Goal: Information Seeking & Learning: Learn about a topic

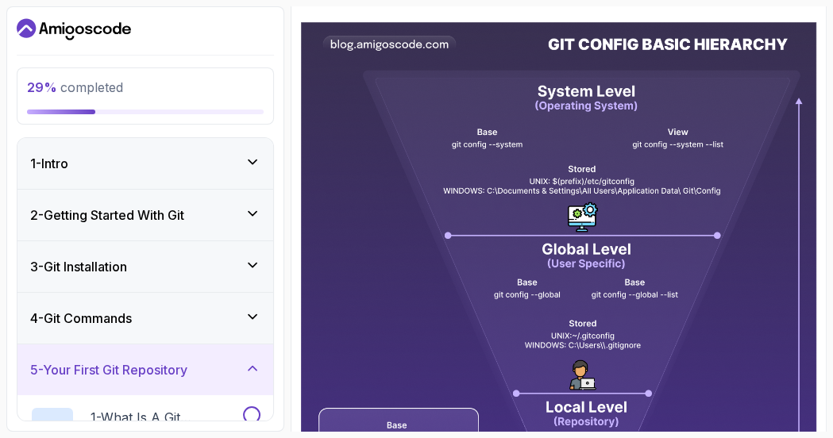
click at [168, 165] on div "1 - Intro" at bounding box center [145, 163] width 230 height 19
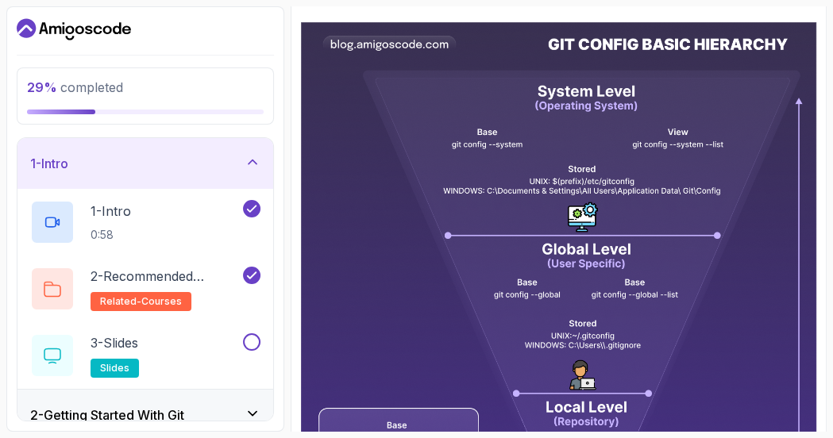
click at [168, 165] on div "1 - Intro" at bounding box center [145, 163] width 230 height 19
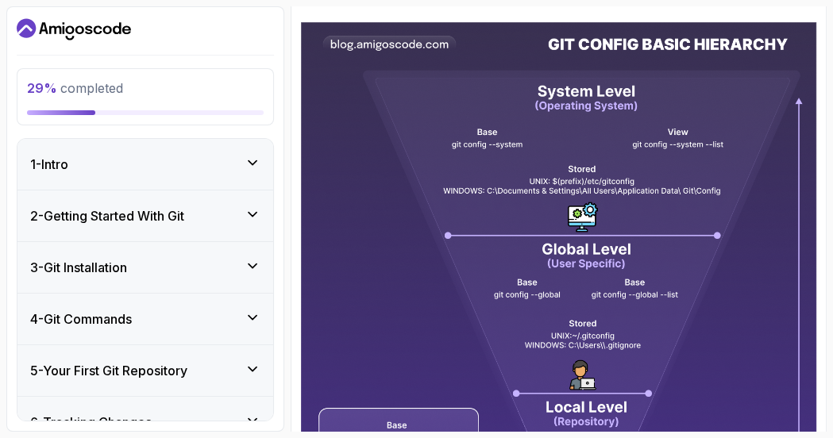
click at [168, 165] on div "1 - Intro" at bounding box center [145, 164] width 230 height 19
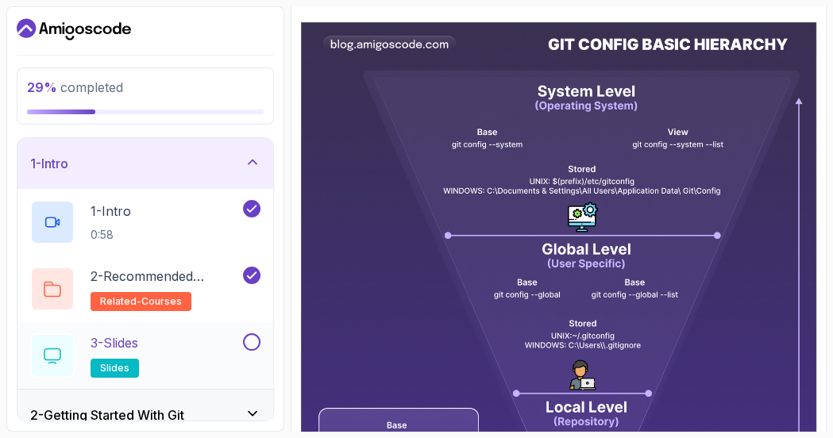
click at [249, 340] on button at bounding box center [251, 342] width 17 height 17
click at [115, 171] on div "1 - Intro" at bounding box center [145, 163] width 230 height 19
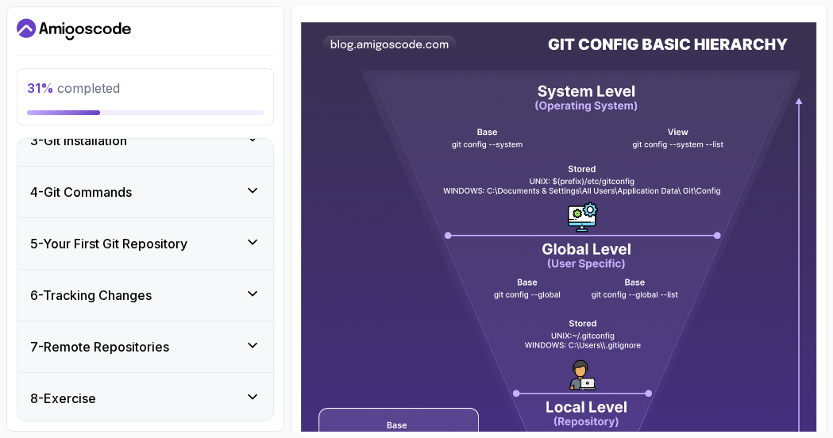
scroll to position [179, 0]
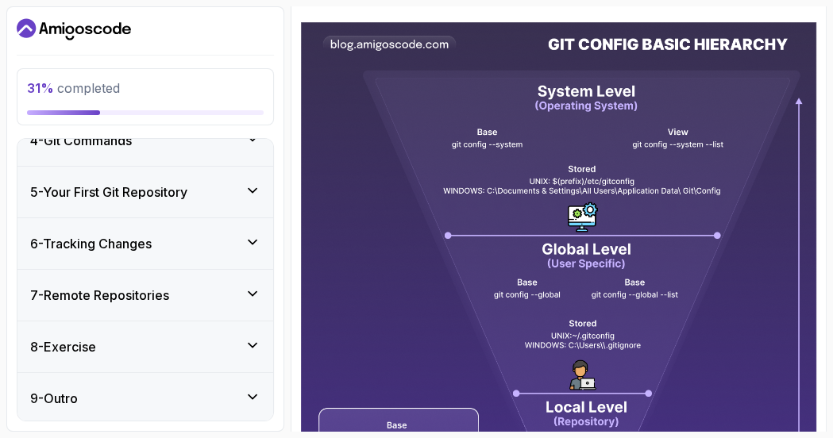
click at [149, 194] on h3 "5 - Your First Git Repository" at bounding box center [108, 192] width 157 height 19
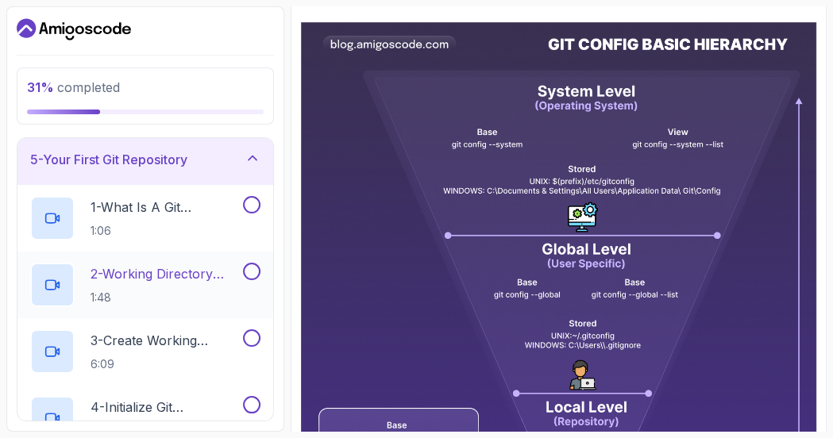
scroll to position [242, 0]
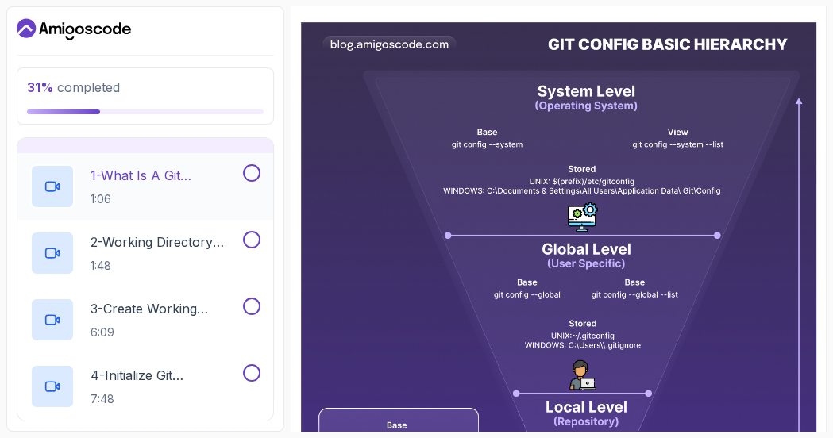
click at [137, 191] on p "1:06" at bounding box center [165, 199] width 149 height 16
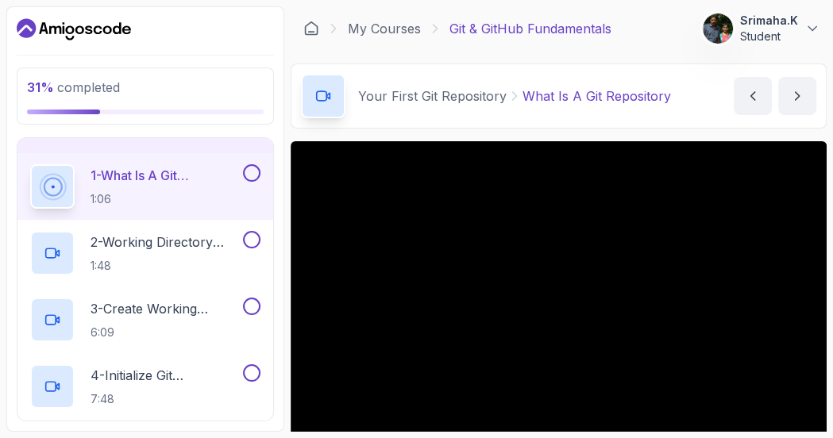
click at [30, 164] on button "1 - What Is A Git Repository 1:06" at bounding box center [145, 186] width 230 height 44
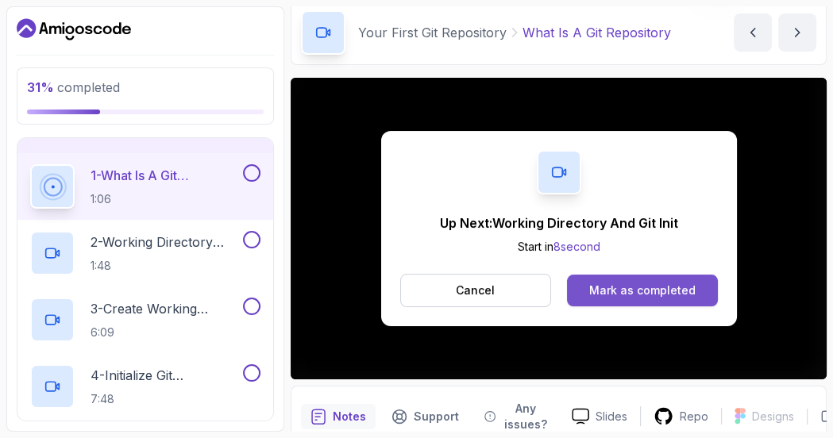
click at [667, 283] on div "Mark as completed" at bounding box center [642, 291] width 106 height 16
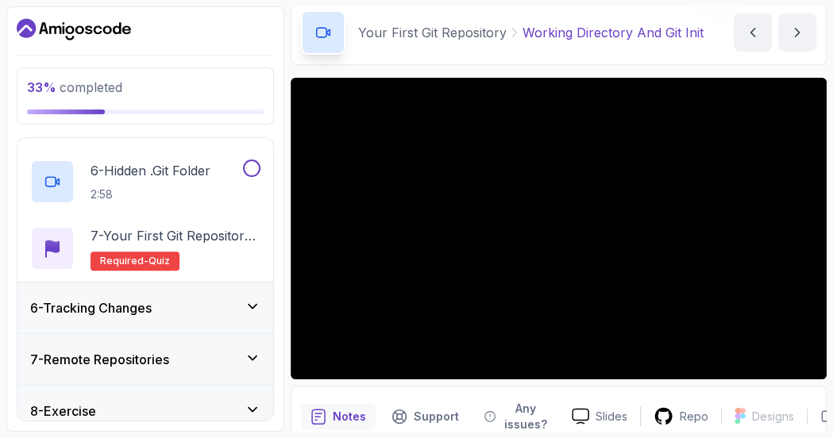
scroll to position [560, 0]
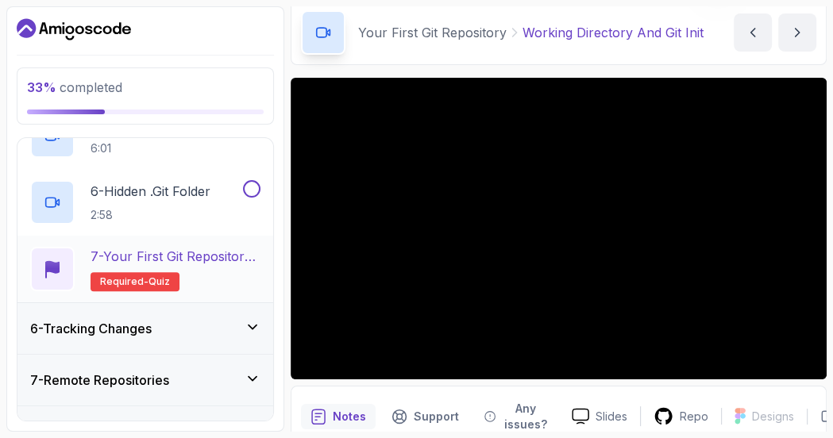
click at [183, 250] on p "7 - Your First Git Repository Quiz" at bounding box center [176, 256] width 170 height 19
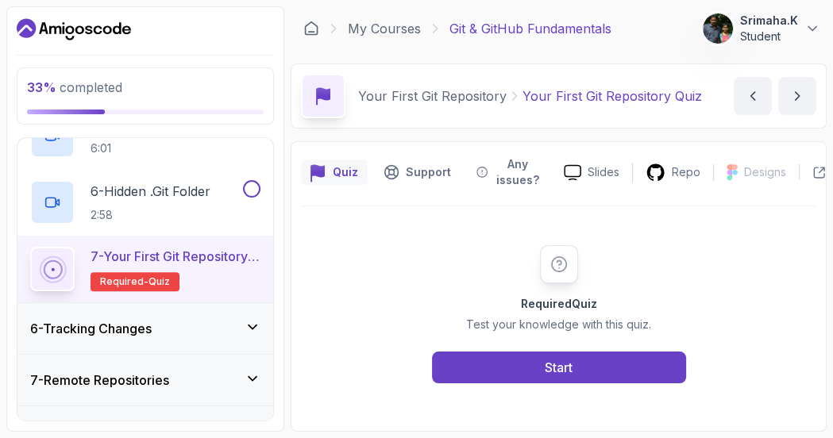
click at [177, 254] on p "7 - Your First Git Repository Quiz" at bounding box center [176, 256] width 170 height 19
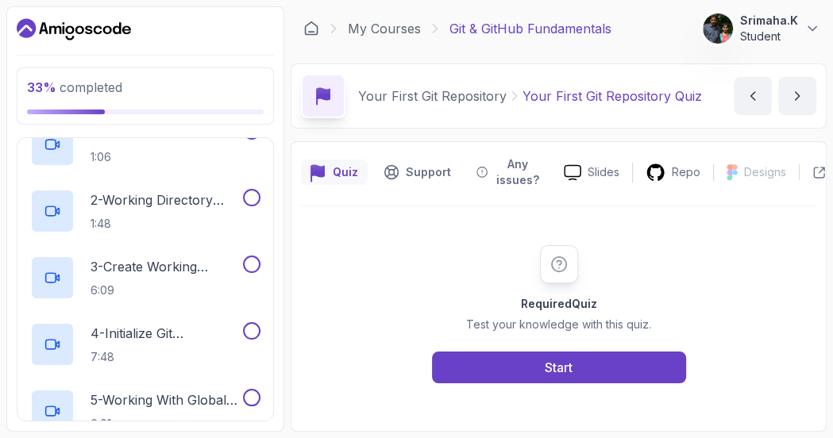
scroll to position [242, 0]
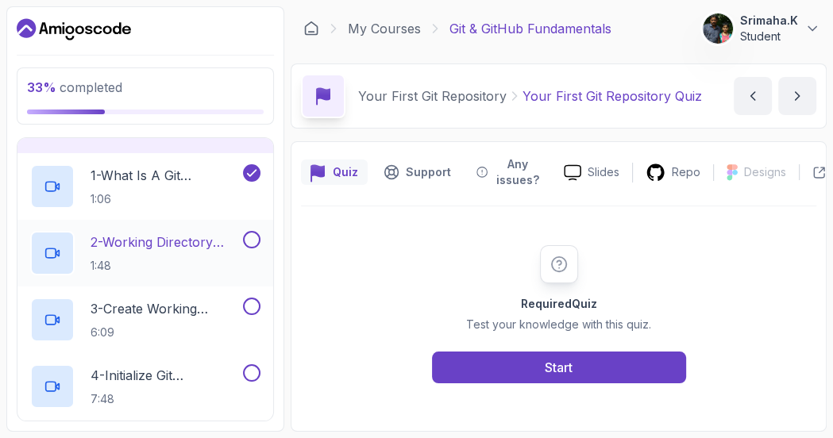
click at [203, 241] on p "2 - Working Directory And Git Init" at bounding box center [165, 242] width 149 height 19
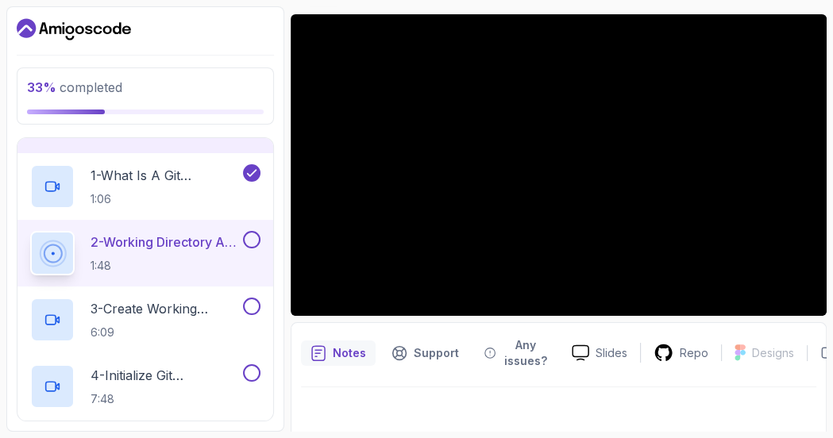
scroll to position [64, 0]
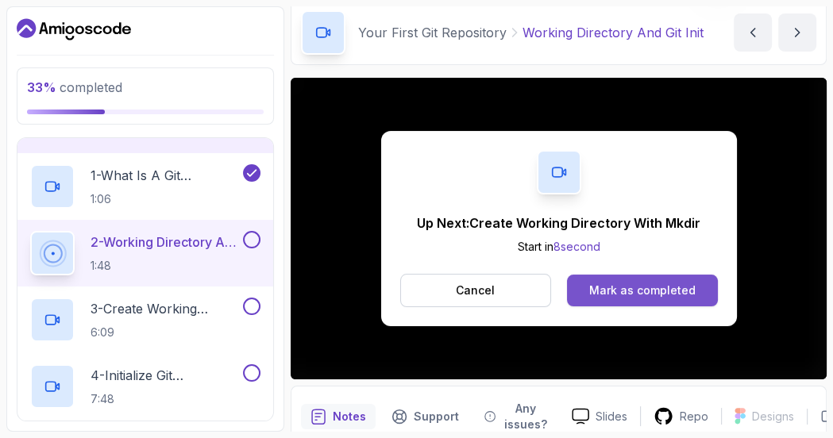
click at [667, 284] on div "Mark as completed" at bounding box center [642, 291] width 106 height 16
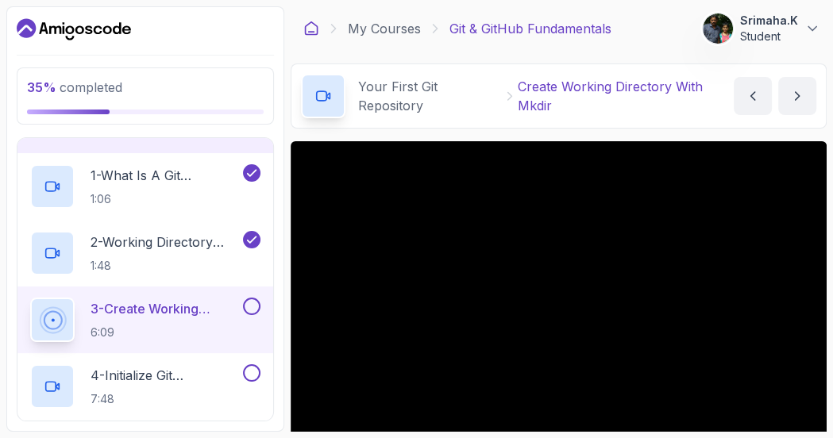
click at [311, 30] on icon at bounding box center [311, 29] width 16 height 16
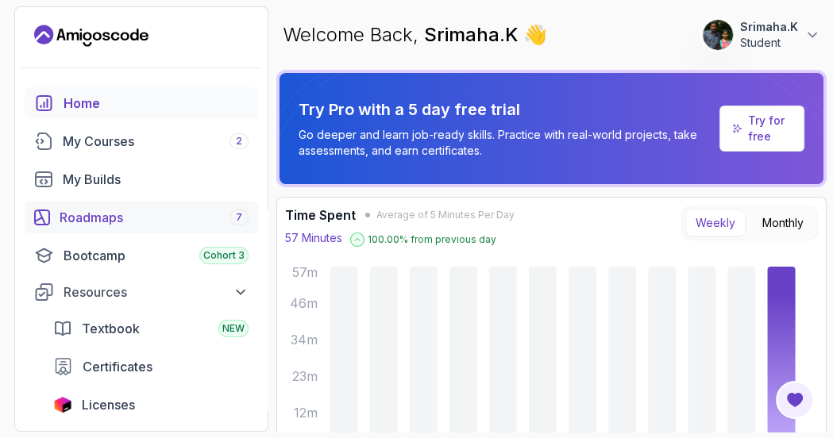
click at [125, 219] on div "Roadmaps 7" at bounding box center [154, 217] width 189 height 19
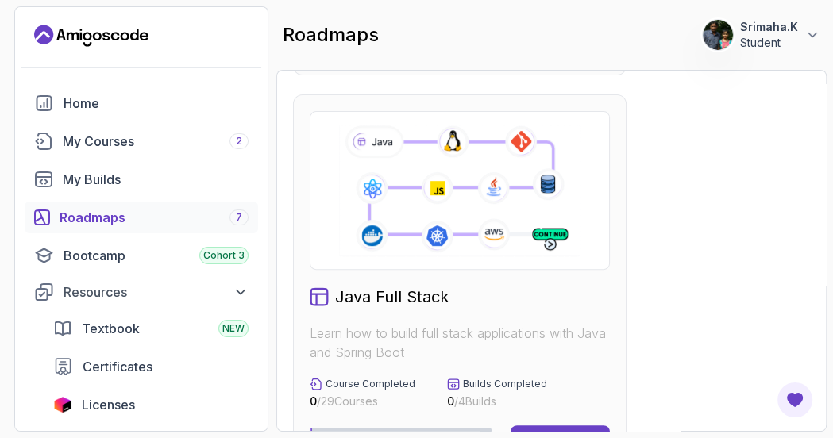
scroll to position [381, 0]
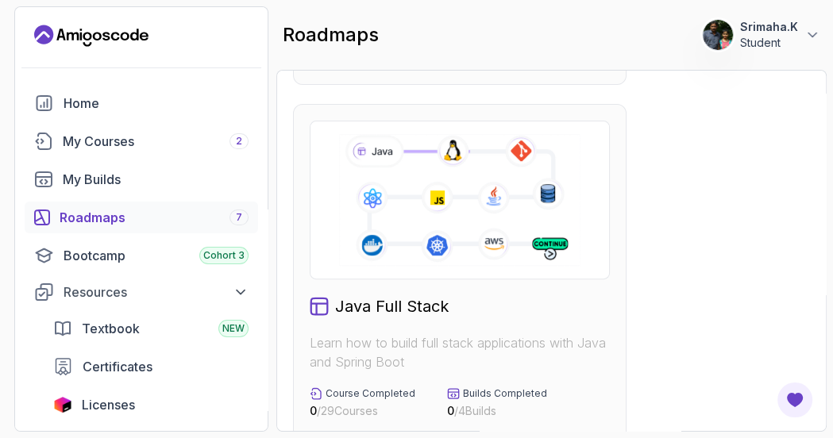
click at [421, 201] on icon at bounding box center [459, 200] width 245 height 137
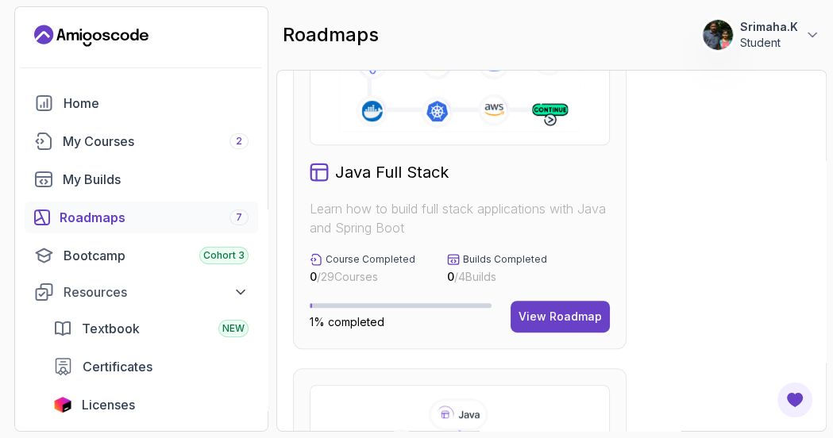
scroll to position [572, 0]
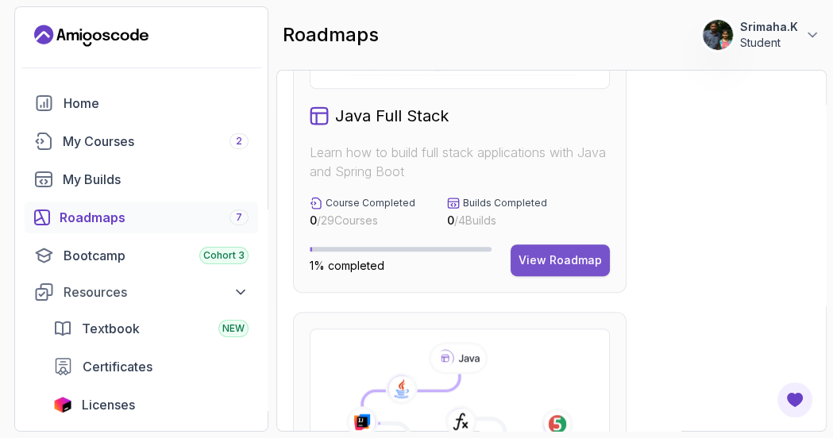
click at [547, 260] on div "View Roadmap" at bounding box center [560, 261] width 83 height 16
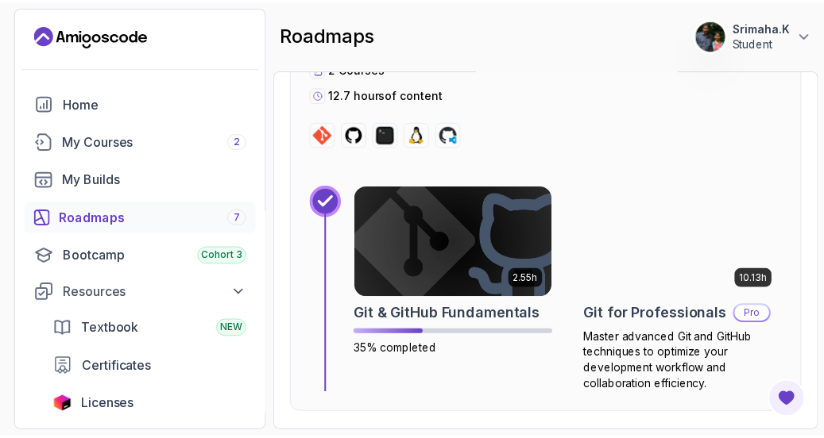
scroll to position [1414, 0]
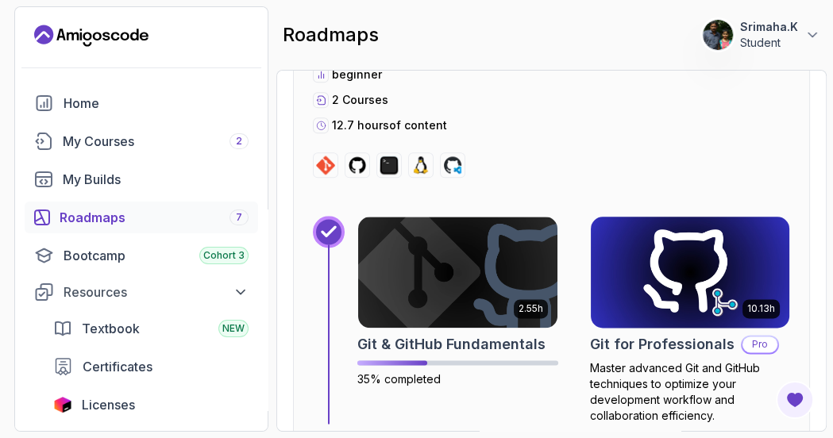
click at [675, 289] on img at bounding box center [689, 272] width 209 height 117
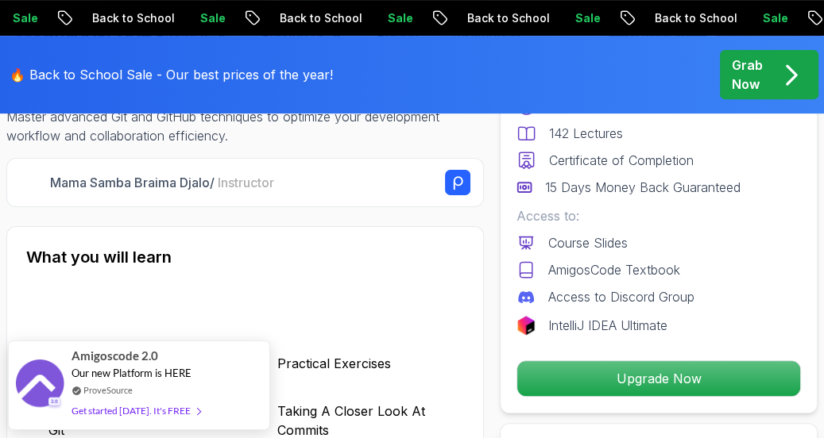
scroll to position [572, 0]
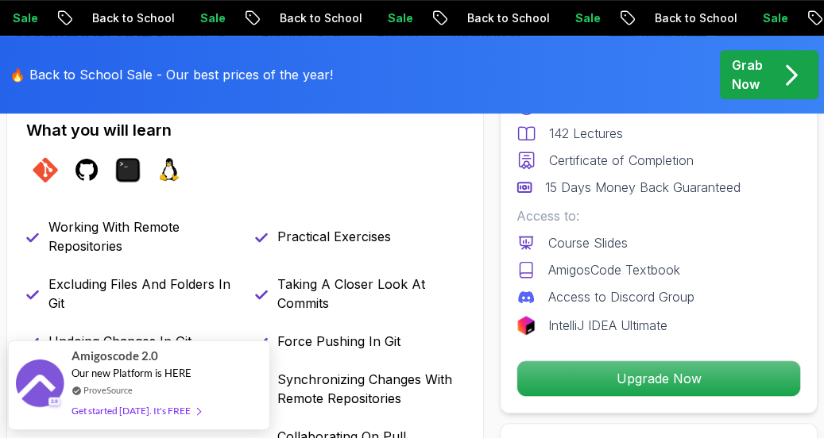
click at [436, 231] on div "Practical Exercises" at bounding box center [360, 237] width 210 height 38
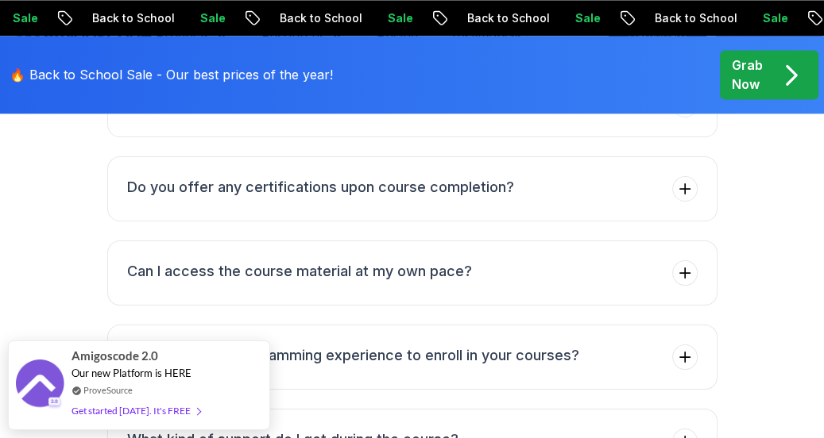
scroll to position [5591, 0]
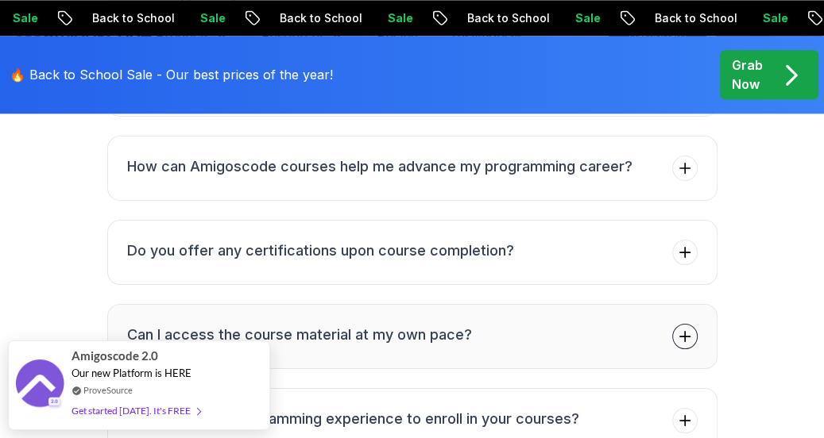
click at [427, 324] on h3 "Can I access the course material at my own pace?" at bounding box center [299, 335] width 345 height 22
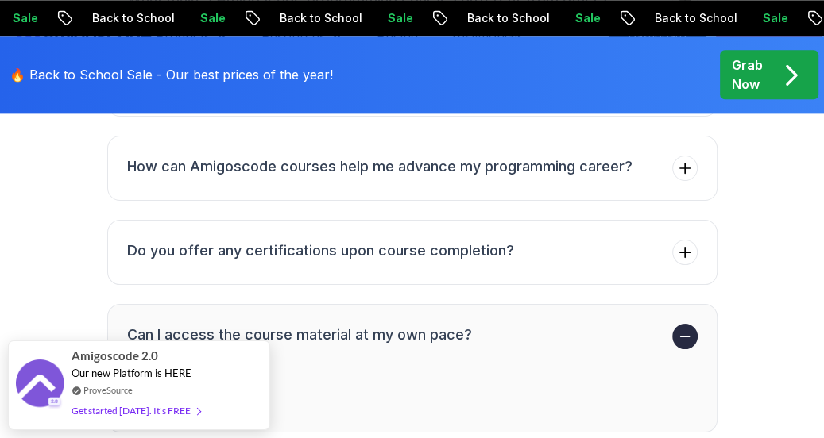
scroll to position [5527, 0]
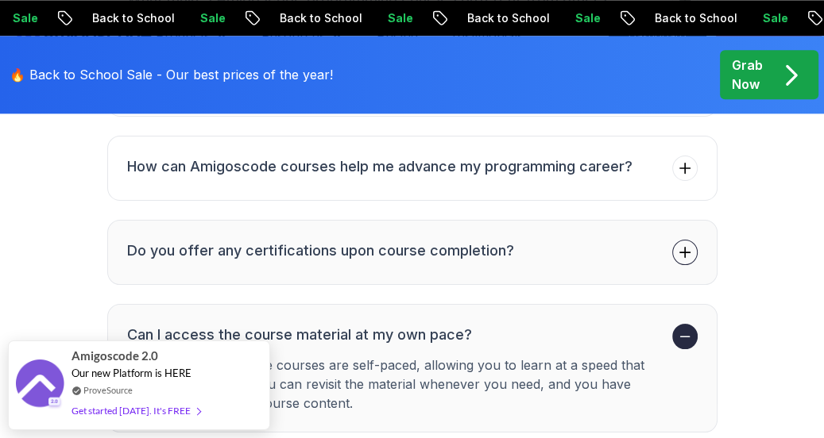
click at [446, 240] on h3 "Do you offer any certifications upon course completion?" at bounding box center [320, 251] width 387 height 22
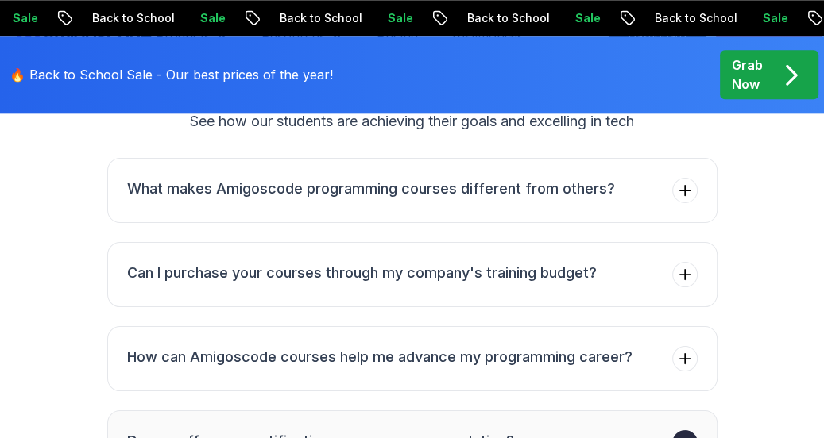
scroll to position [5273, 0]
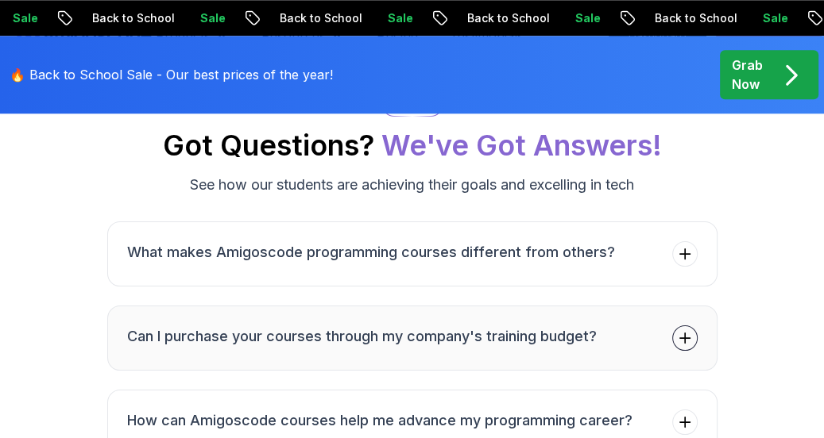
click at [414, 326] on h3 "Can I purchase your courses through my company's training budget?" at bounding box center [361, 337] width 469 height 22
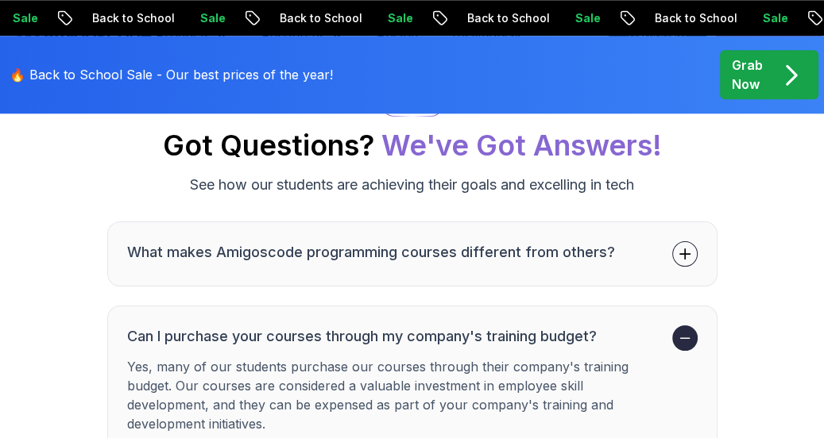
click at [472, 222] on button "What makes Amigoscode programming courses different from others?" at bounding box center [412, 254] width 610 height 65
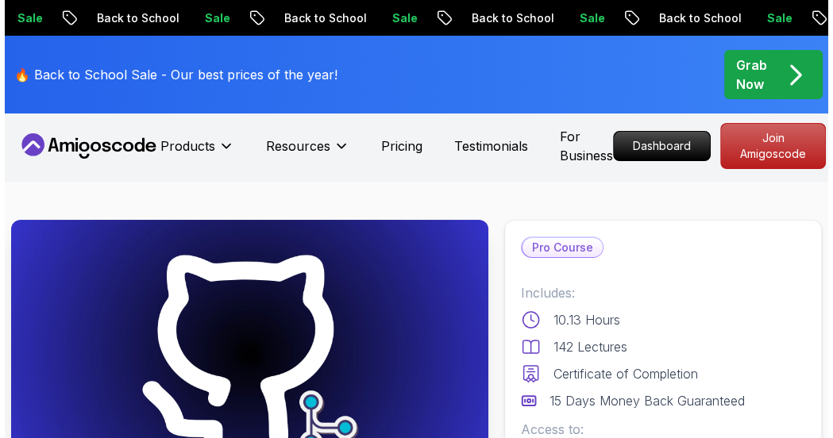
scroll to position [0, 0]
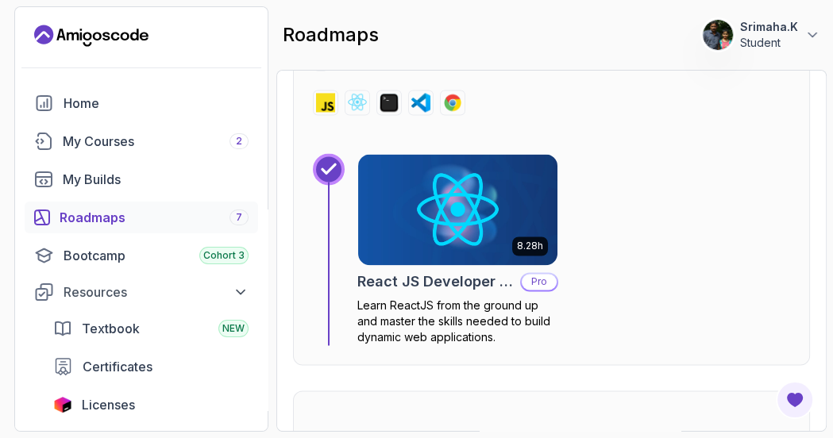
scroll to position [10438, 0]
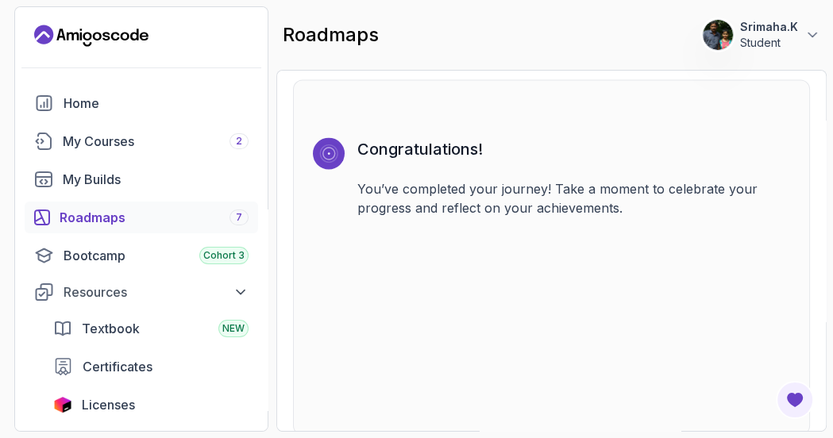
click at [801, 41] on button "Srimaha.K Student" at bounding box center [761, 35] width 118 height 32
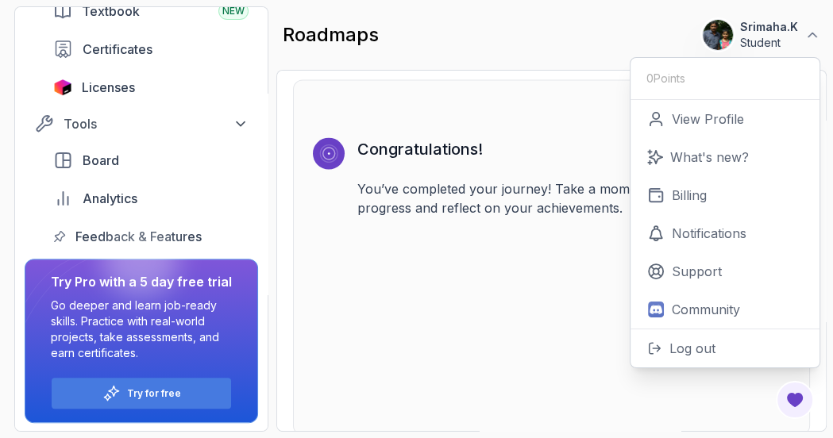
scroll to position [318, 0]
click at [157, 130] on div "Tools" at bounding box center [156, 123] width 185 height 19
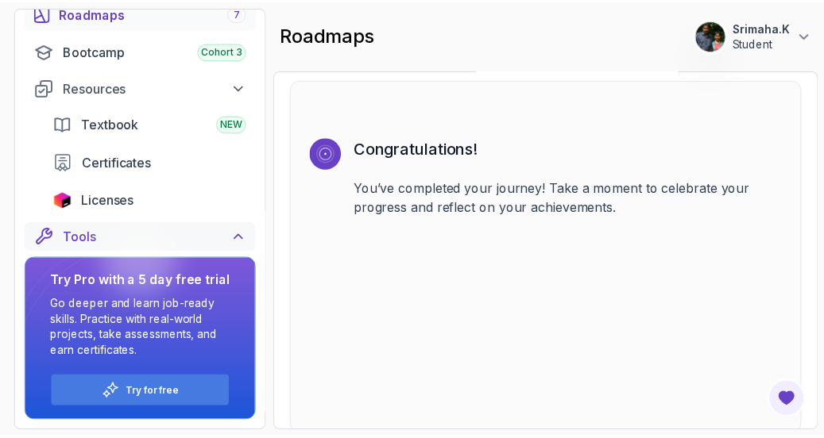
scroll to position [204, 0]
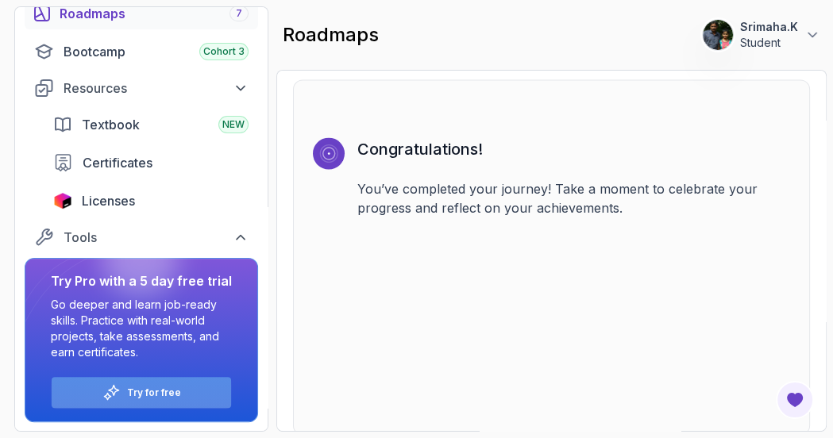
click at [137, 395] on p "Try for free" at bounding box center [154, 393] width 54 height 13
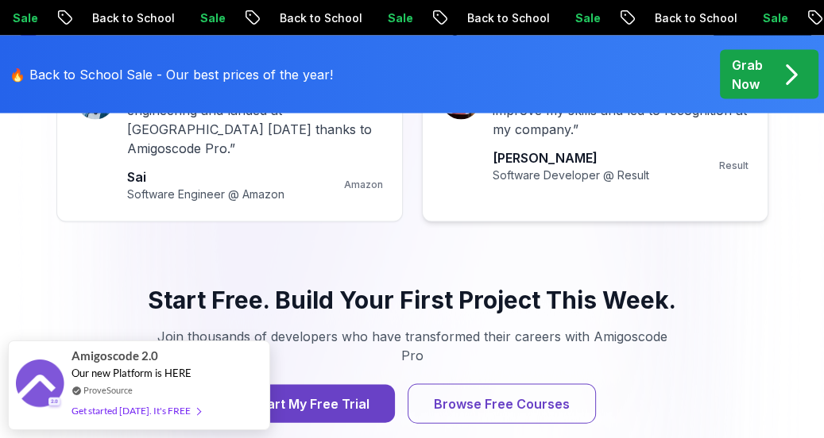
scroll to position [2224, 0]
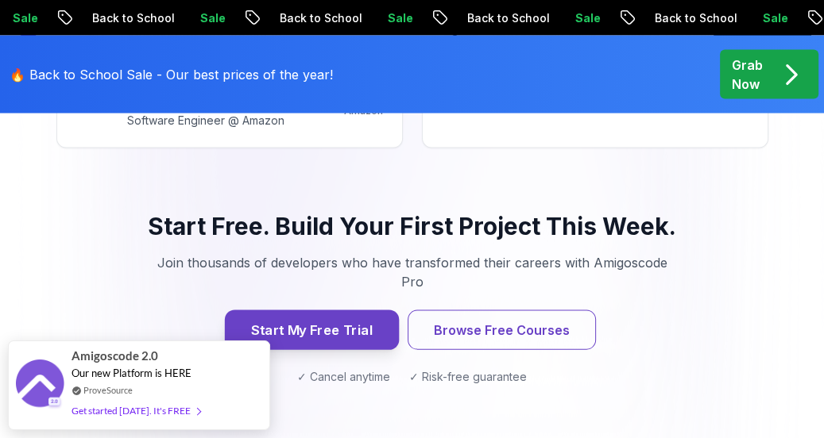
click at [266, 311] on button "Start My Free Trial" at bounding box center [311, 331] width 174 height 40
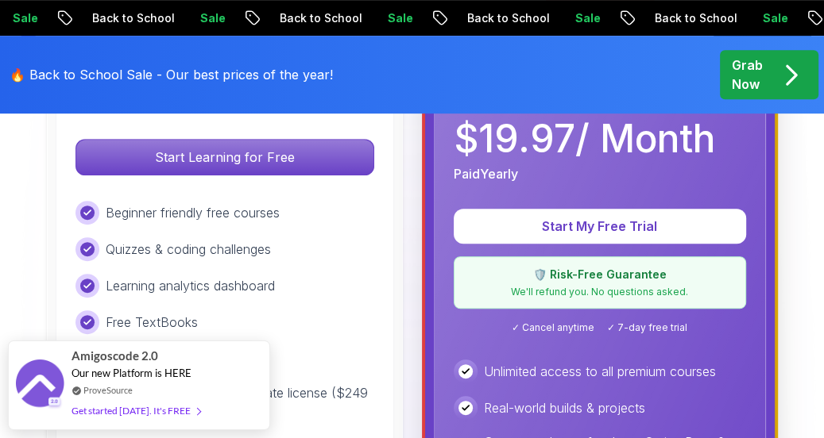
scroll to position [572, 0]
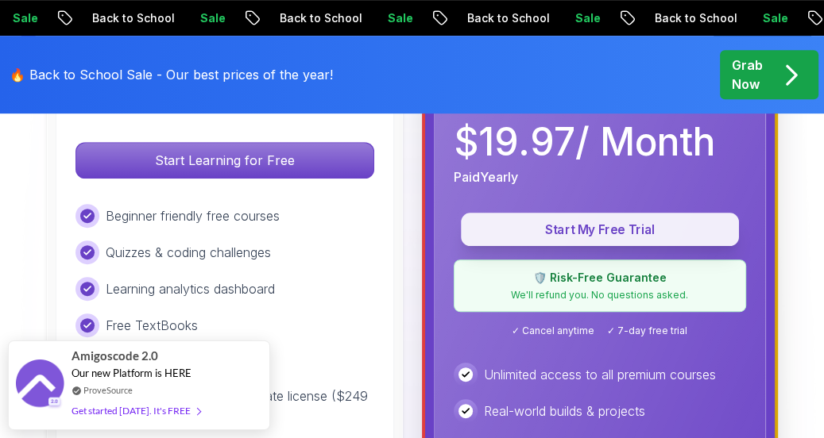
click at [574, 219] on button "Start My Free Trial" at bounding box center [600, 229] width 278 height 33
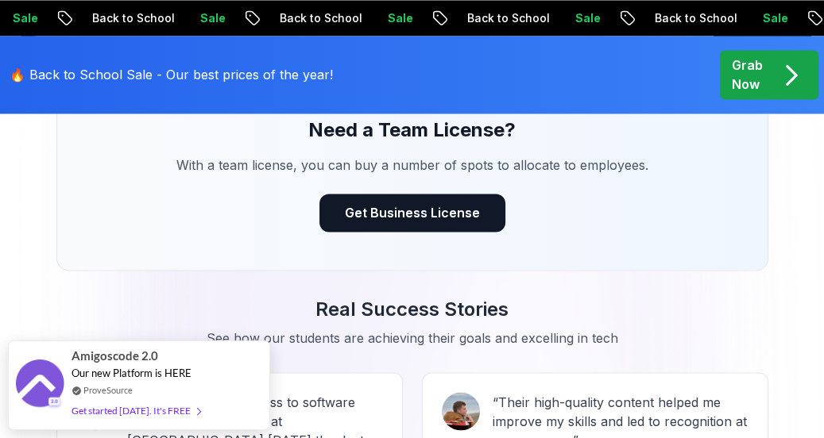
scroll to position [2224, 0]
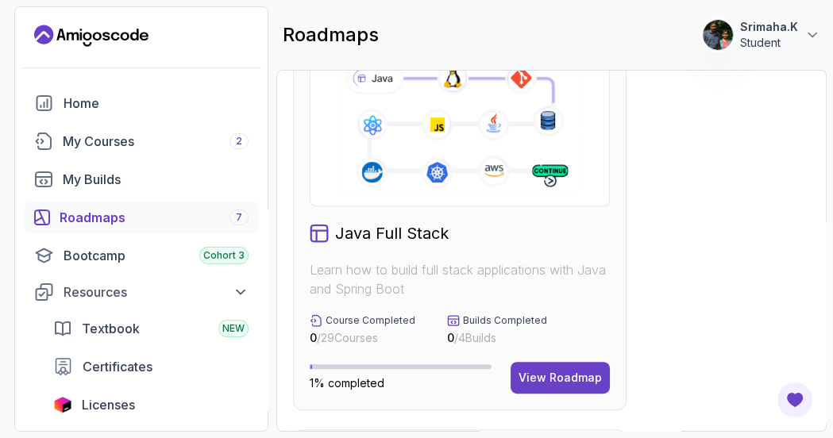
scroll to position [508, 0]
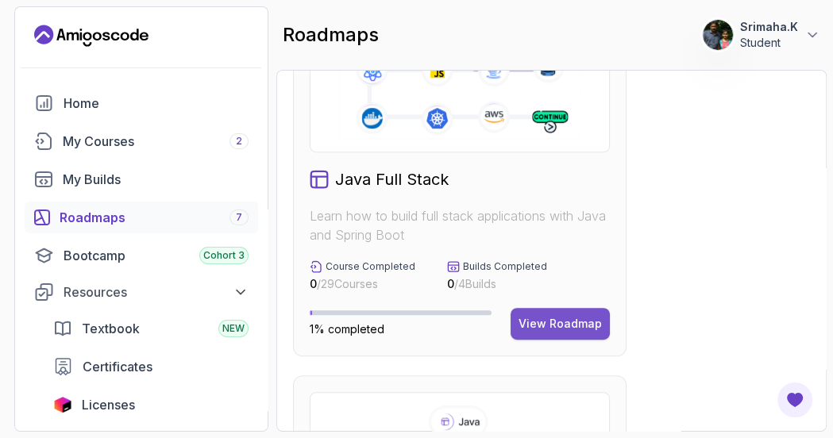
click at [545, 314] on button "View Roadmap" at bounding box center [560, 324] width 99 height 32
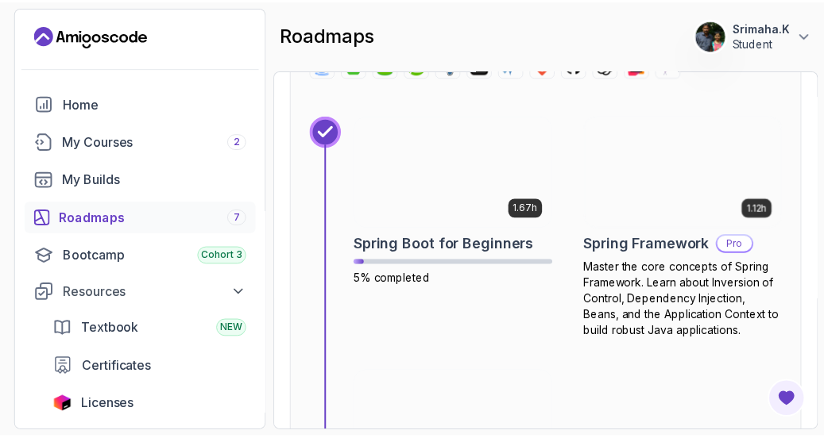
scroll to position [5479, 0]
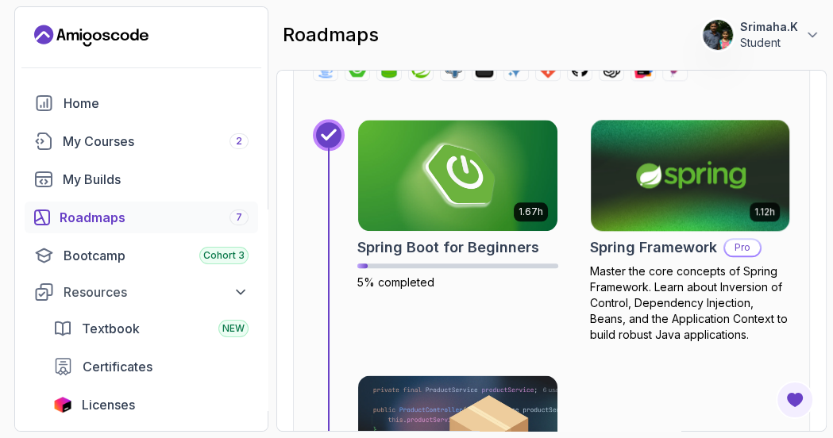
click at [712, 180] on img at bounding box center [689, 176] width 209 height 117
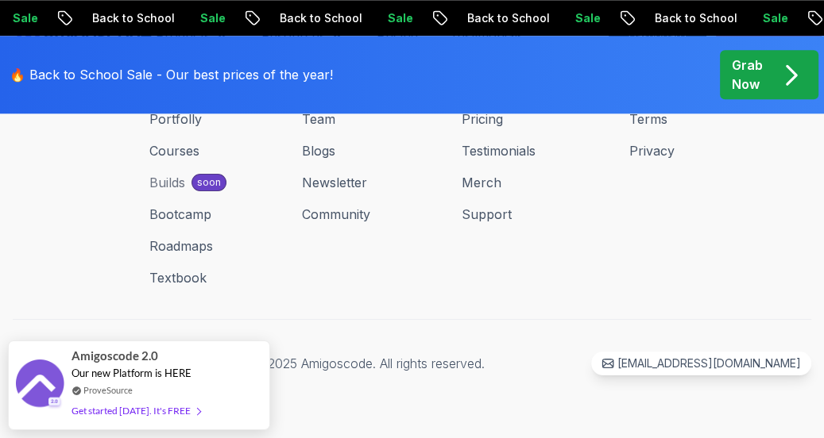
scroll to position [669, 0]
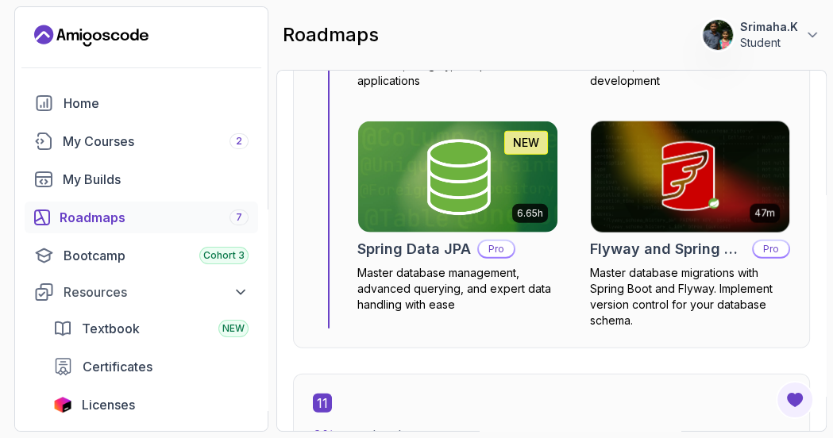
scroll to position [6563, 0]
